Goal: Information Seeking & Learning: Learn about a topic

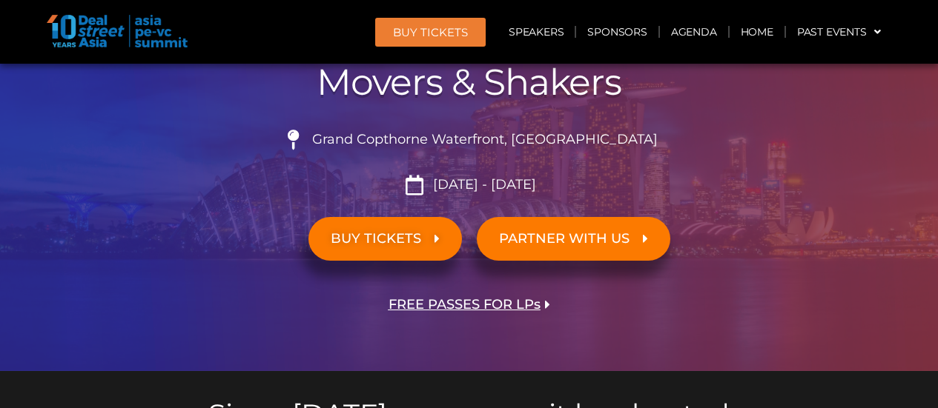
scroll to position [245, 0]
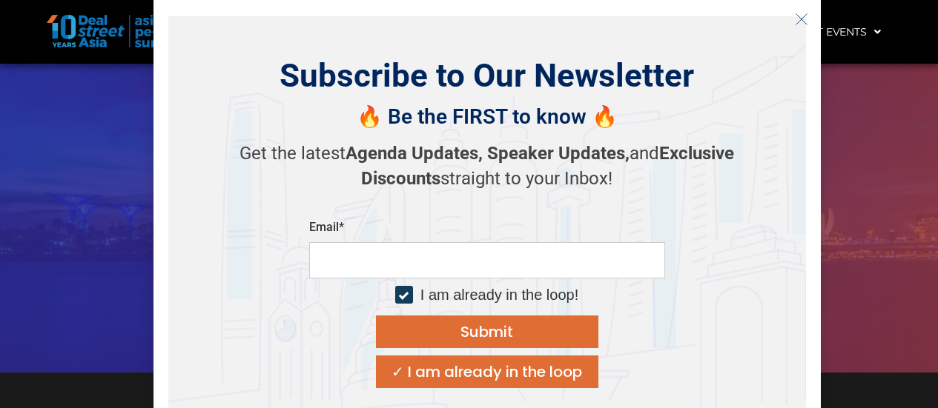
click at [861, 198] on div "ASIA PE-VC Summit 2025 Discover, Learn & Connect with Asian Private Capital Eco…" at bounding box center [469, 140] width 845 height 465
click at [800, 13] on icon "Close" at bounding box center [801, 19] width 13 height 13
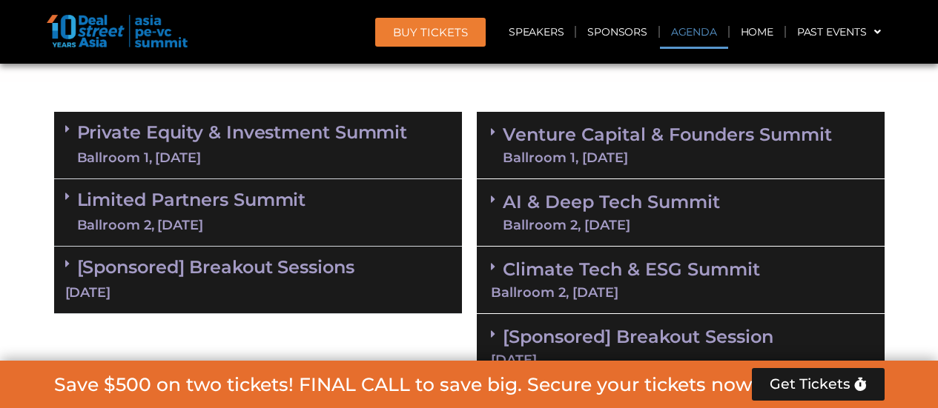
scroll to position [883, 0]
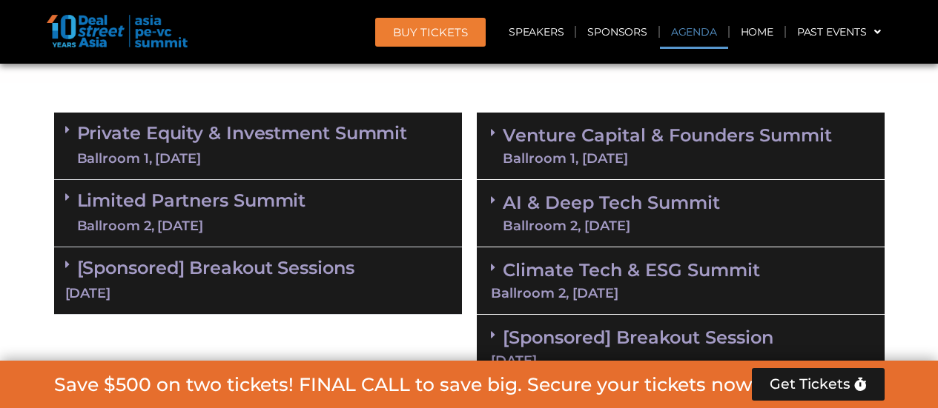
click at [374, 133] on link "Private Equity & Investment Summit Ballroom 1, [DATE]" at bounding box center [242, 146] width 331 height 44
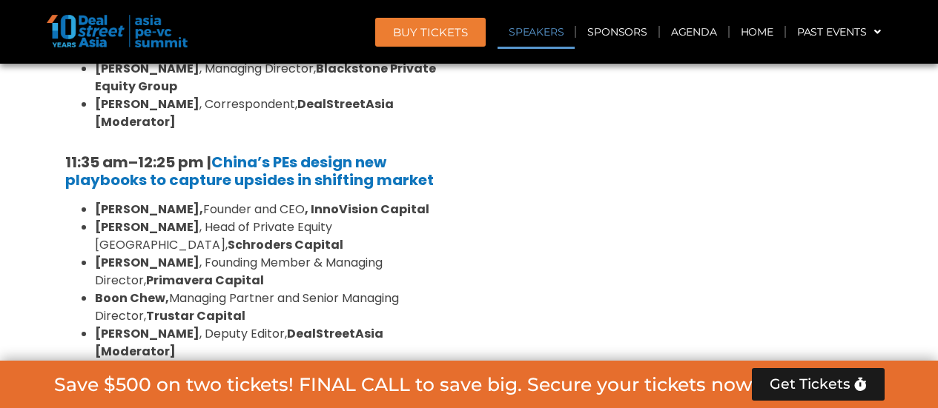
scroll to position [1727, 0]
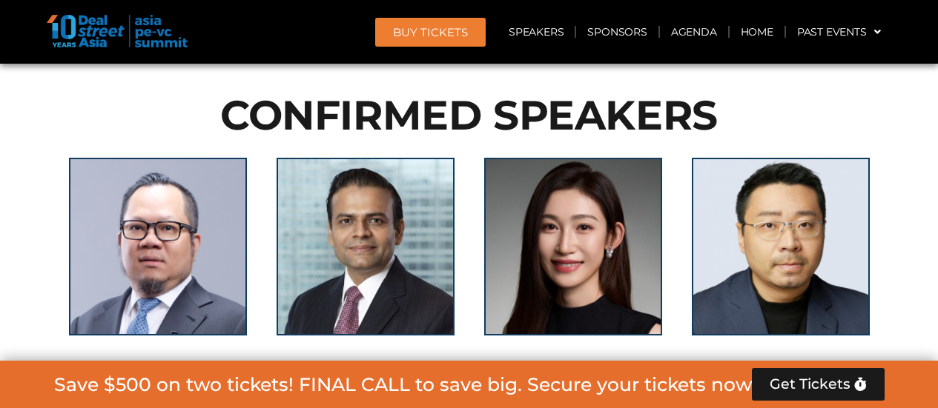
scroll to position [4037, 0]
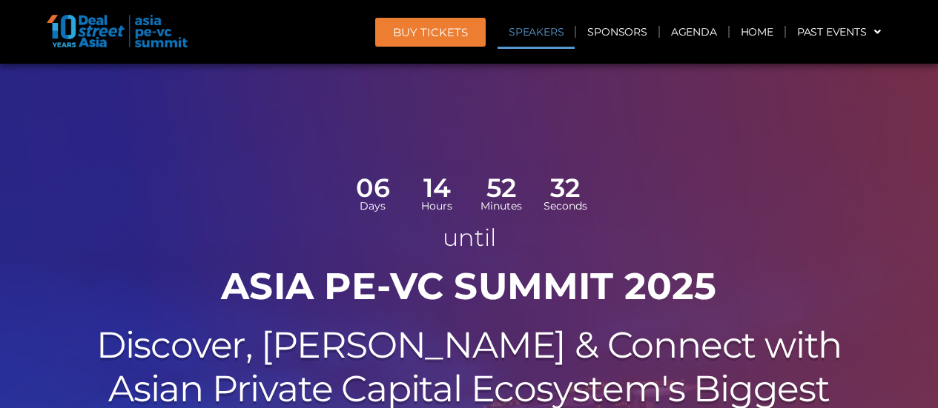
drag, startPoint x: 0, startPoint y: 0, endPoint x: 546, endPoint y: 31, distance: 546.4
click at [546, 31] on link "Speakers" at bounding box center [535, 32] width 77 height 34
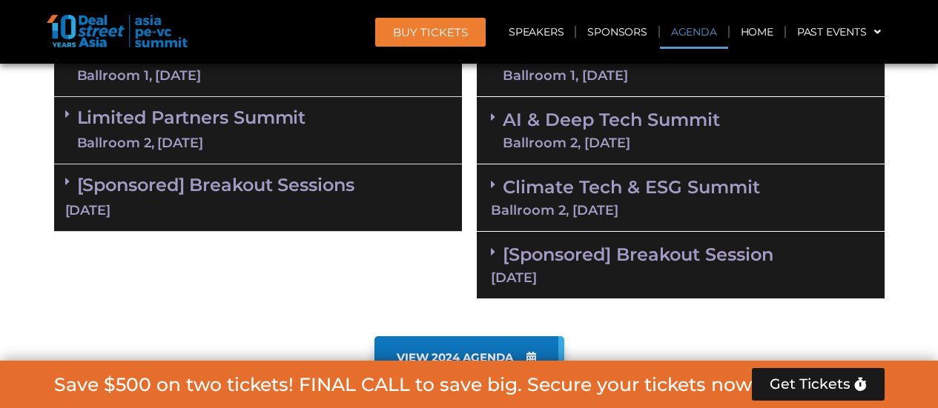
scroll to position [985, 0]
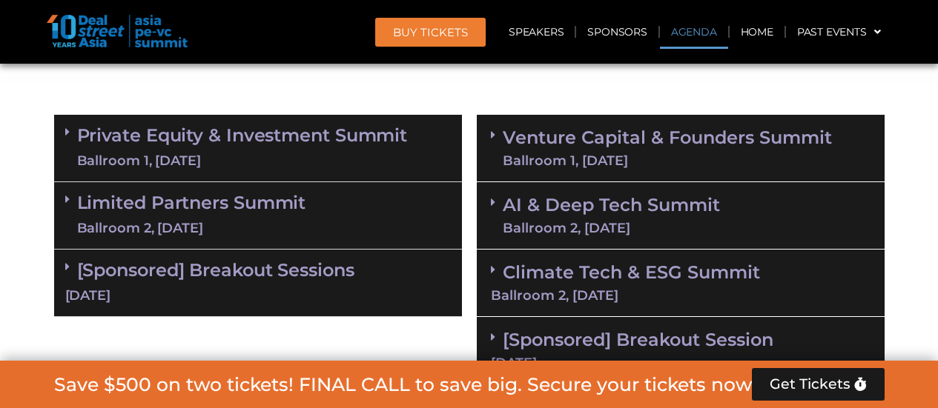
click at [591, 189] on div "AI & Deep Tech Summit Ballroom 2, 11 Sept" at bounding box center [681, 215] width 408 height 67
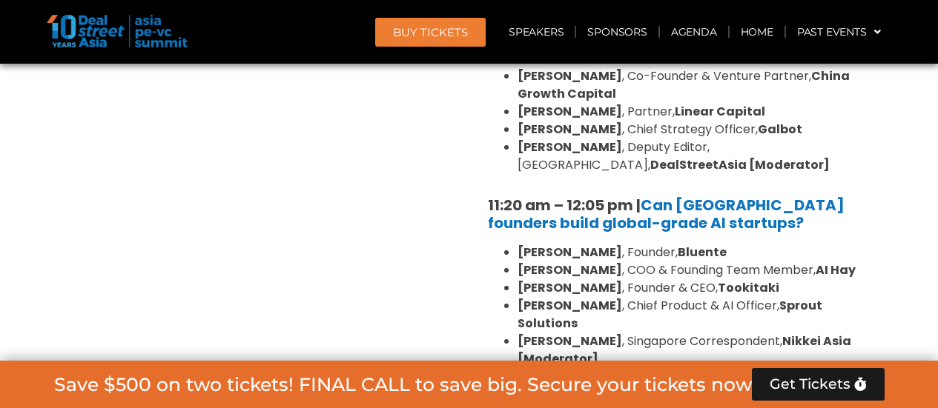
scroll to position [1380, 0]
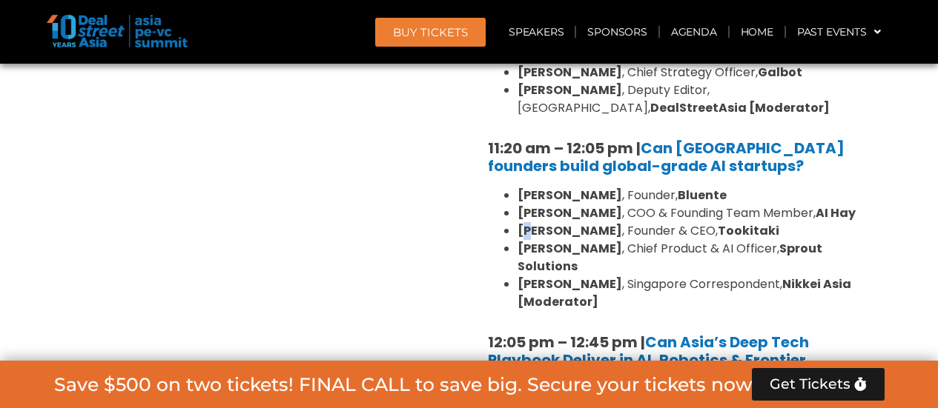
drag, startPoint x: 523, startPoint y: 231, endPoint x: 534, endPoint y: 230, distance: 11.1
click at [534, 230] on strong "[PERSON_NAME]" at bounding box center [569, 230] width 105 height 17
click at [525, 230] on strong "[PERSON_NAME]" at bounding box center [569, 230] width 105 height 17
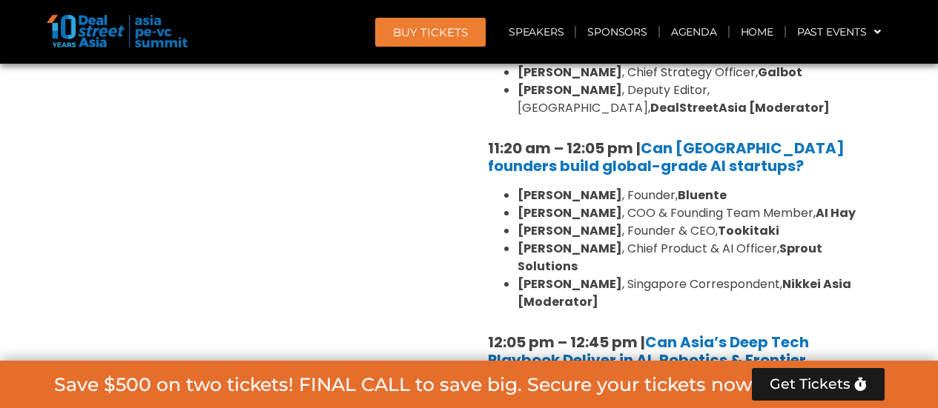
click at [772, 224] on strong "Tookitaki" at bounding box center [748, 230] width 62 height 17
copy strong "Tookitaki"
drag, startPoint x: 610, startPoint y: 252, endPoint x: 513, endPoint y: 252, distance: 97.1
click at [513, 252] on ul "Daphne Tay , Founder, Bluente Hiep Nguyen , COO & Founding Team Member, AI Hay …" at bounding box center [680, 249] width 385 height 125
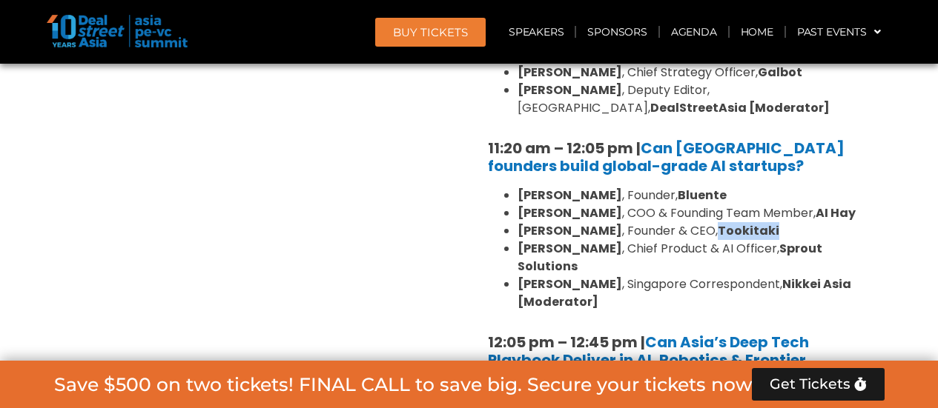
copy strong "[PERSON_NAME]"
click at [774, 213] on li "Hiep Nguyen , COO & Founding Team Member, AI Hay" at bounding box center [695, 214] width 356 height 18
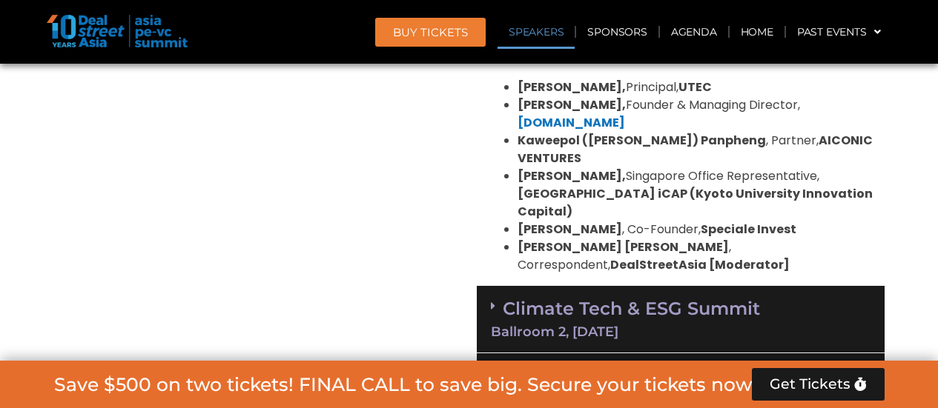
scroll to position [1702, 0]
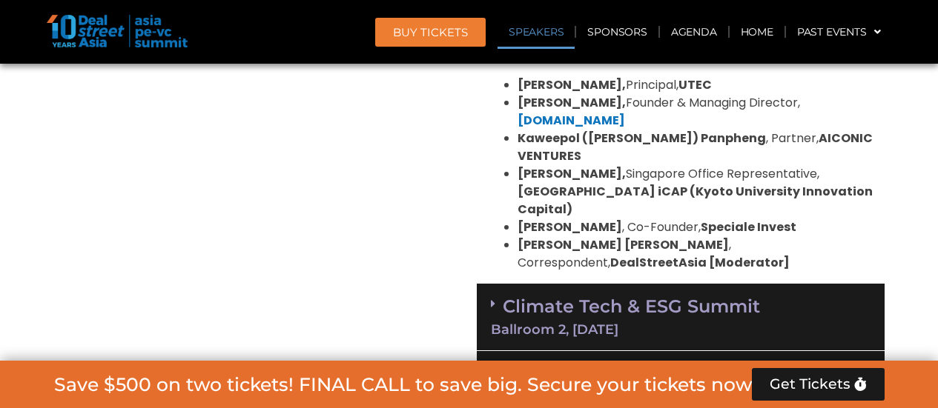
click at [686, 323] on div "Ballroom 2, [DATE]" at bounding box center [680, 329] width 379 height 13
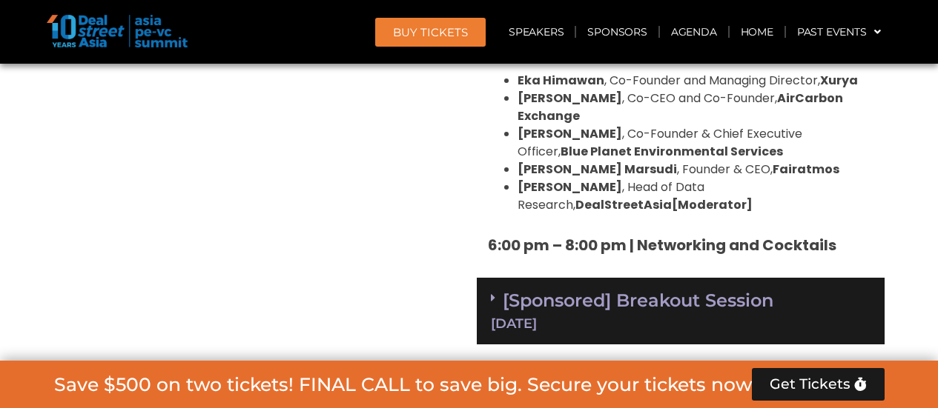
scroll to position [3080, 0]
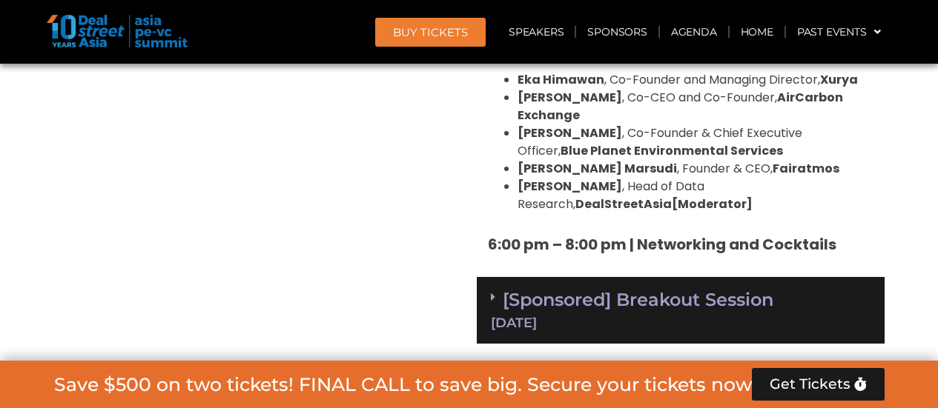
click at [691, 289] on link "[Sponsored] Breakout Session 11 Sept" at bounding box center [680, 309] width 379 height 41
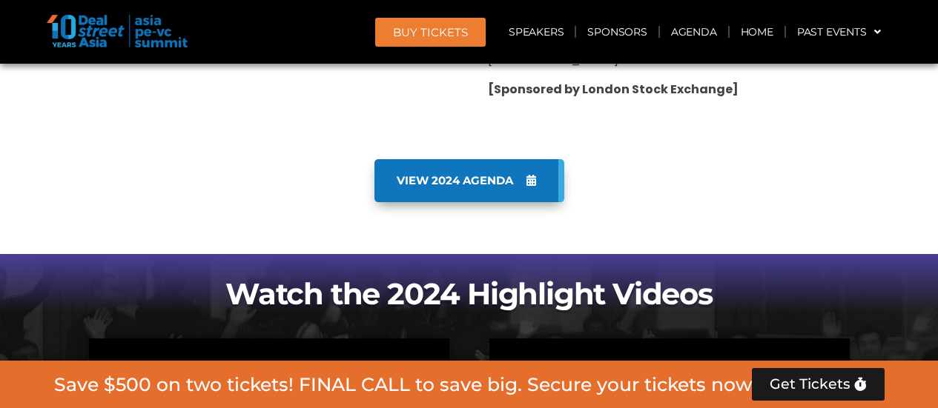
scroll to position [3963, 0]
